Goal: Information Seeking & Learning: Compare options

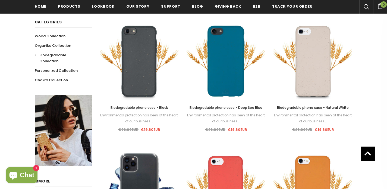
scroll to position [119, 0]
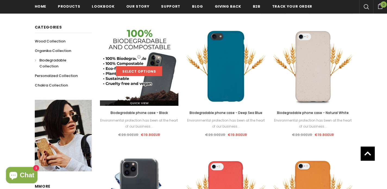
click at [140, 71] on link "Select options" at bounding box center [139, 71] width 46 height 10
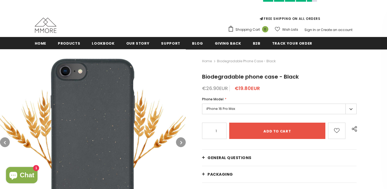
scroll to position [39, 0]
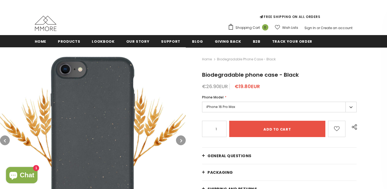
click at [183, 141] on button "button" at bounding box center [181, 140] width 10 height 10
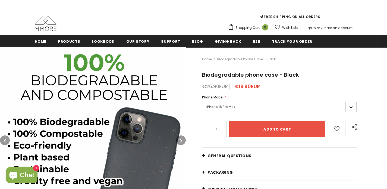
click at [183, 141] on button "button" at bounding box center [181, 140] width 10 height 10
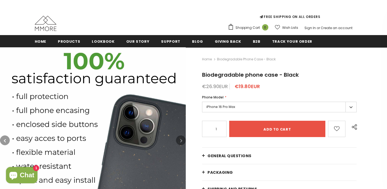
click at [179, 141] on button "button" at bounding box center [181, 140] width 10 height 10
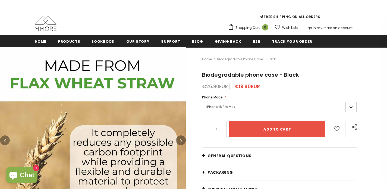
click at [179, 141] on button "button" at bounding box center [181, 140] width 10 height 10
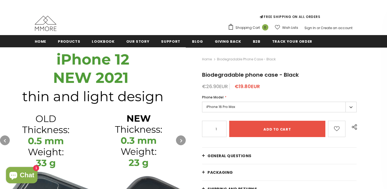
click at [179, 141] on button "button" at bounding box center [181, 140] width 10 height 10
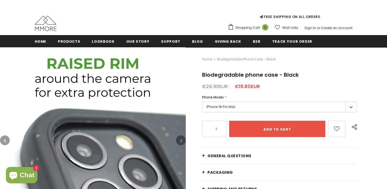
click at [179, 141] on button "button" at bounding box center [181, 140] width 10 height 10
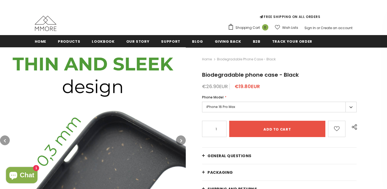
click at [179, 141] on button "button" at bounding box center [181, 140] width 10 height 10
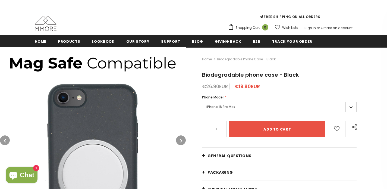
click at [179, 141] on button "button" at bounding box center [181, 140] width 10 height 10
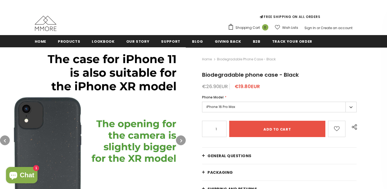
click at [181, 142] on icon "button" at bounding box center [181, 140] width 2 height 5
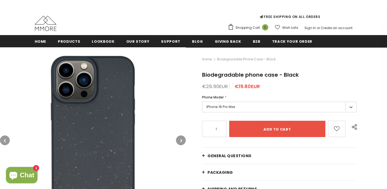
click at [181, 142] on icon "button" at bounding box center [181, 140] width 2 height 5
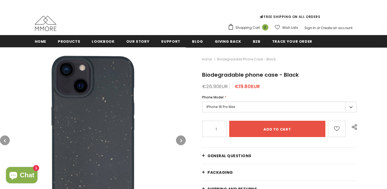
click at [1, 145] on img at bounding box center [93, 140] width 186 height 186
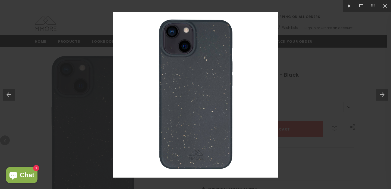
click at [10, 93] on button at bounding box center [7, 94] width 15 height 27
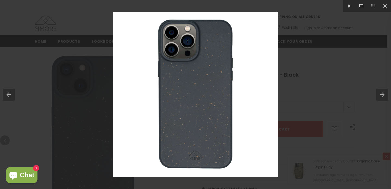
click at [289, 107] on div at bounding box center [195, 94] width 391 height 189
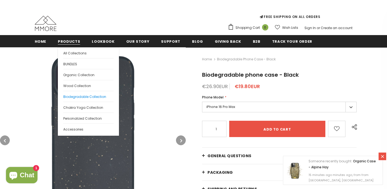
click at [70, 91] on link "Biodegradable Collection" at bounding box center [88, 96] width 50 height 11
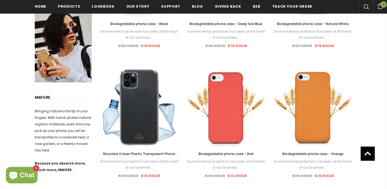
scroll to position [226, 0]
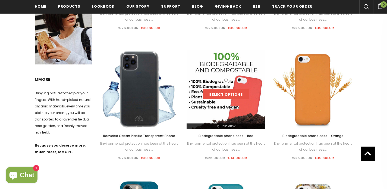
click at [224, 98] on link "Select options" at bounding box center [226, 94] width 46 height 10
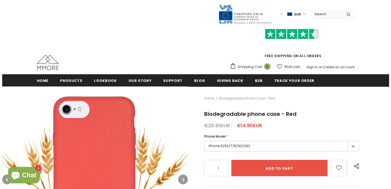
scroll to position [73, 0]
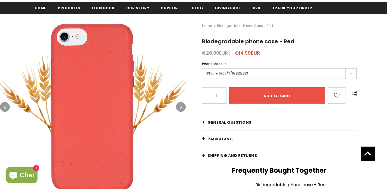
click at [97, 84] on img at bounding box center [93, 107] width 186 height 186
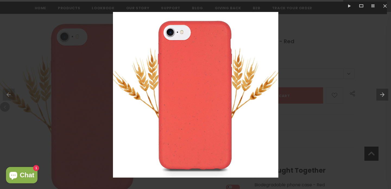
click at [387, 93] on button at bounding box center [384, 94] width 15 height 27
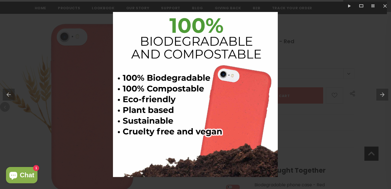
click at [385, 93] on button at bounding box center [384, 94] width 15 height 27
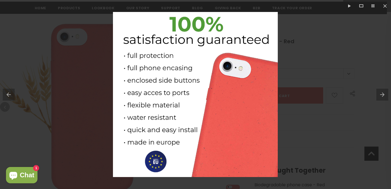
click at [385, 93] on button at bounding box center [384, 94] width 15 height 27
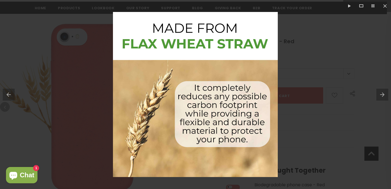
click at [385, 93] on button at bounding box center [384, 94] width 15 height 27
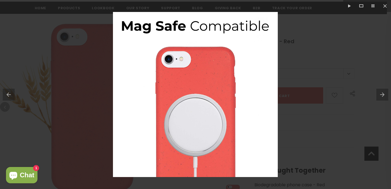
click at [384, 93] on button at bounding box center [384, 94] width 15 height 27
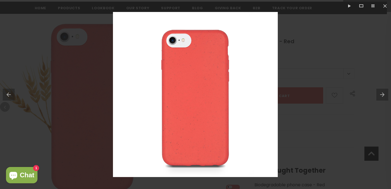
click at [384, 93] on button at bounding box center [384, 94] width 15 height 27
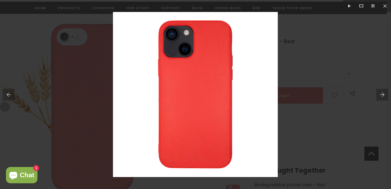
click at [384, 93] on button at bounding box center [384, 94] width 15 height 27
